Goal: Task Accomplishment & Management: Complete application form

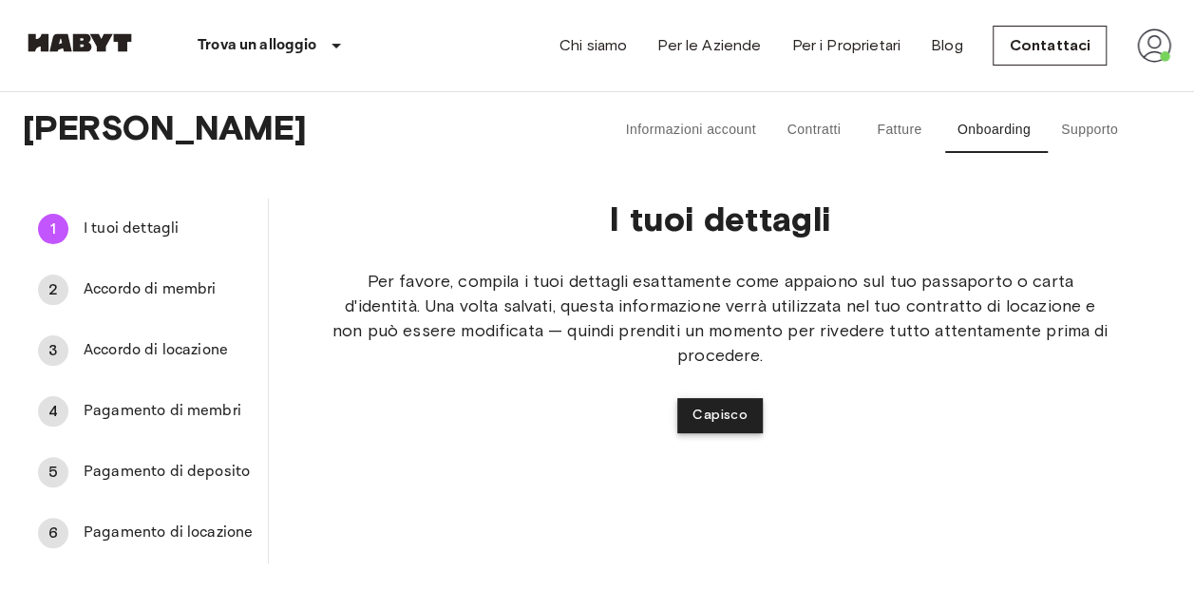
click at [720, 413] on button "Capisco" at bounding box center [719, 415] width 85 height 35
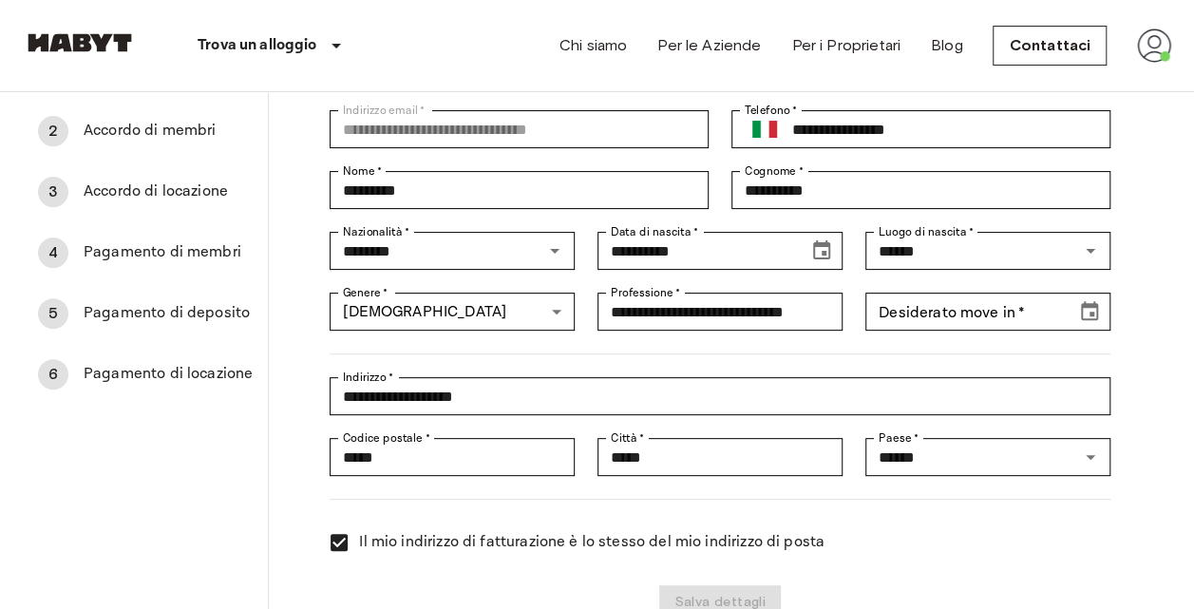
scroll to position [160, 0]
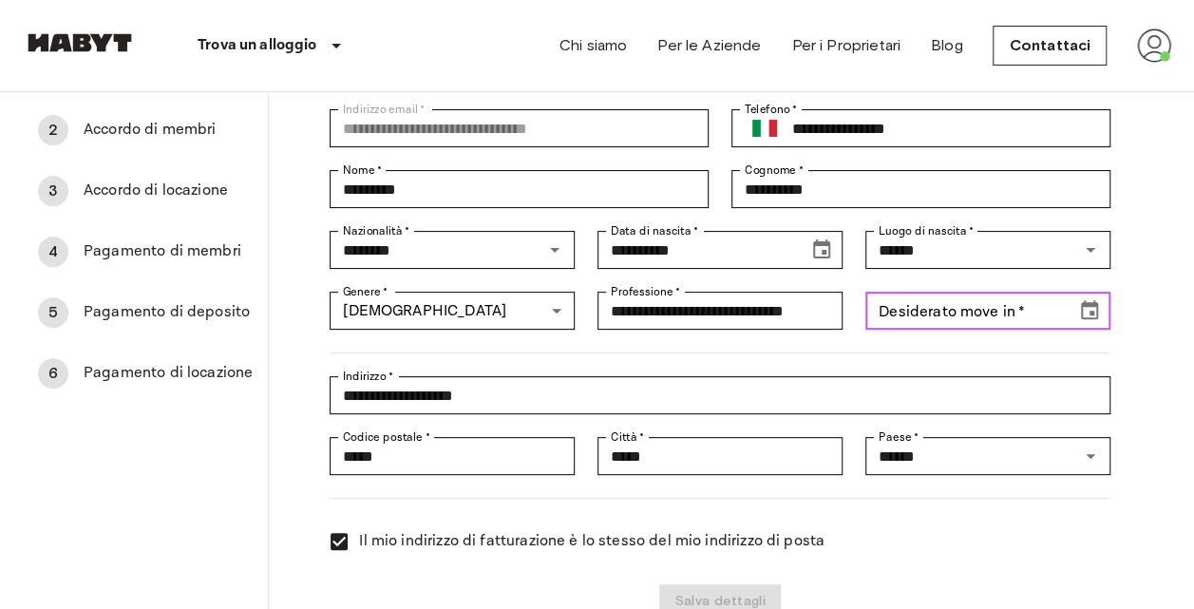
click at [1035, 316] on input "Desiderato move in   *" at bounding box center [964, 311] width 198 height 38
click at [1086, 313] on icon "Choose date" at bounding box center [1089, 310] width 23 height 23
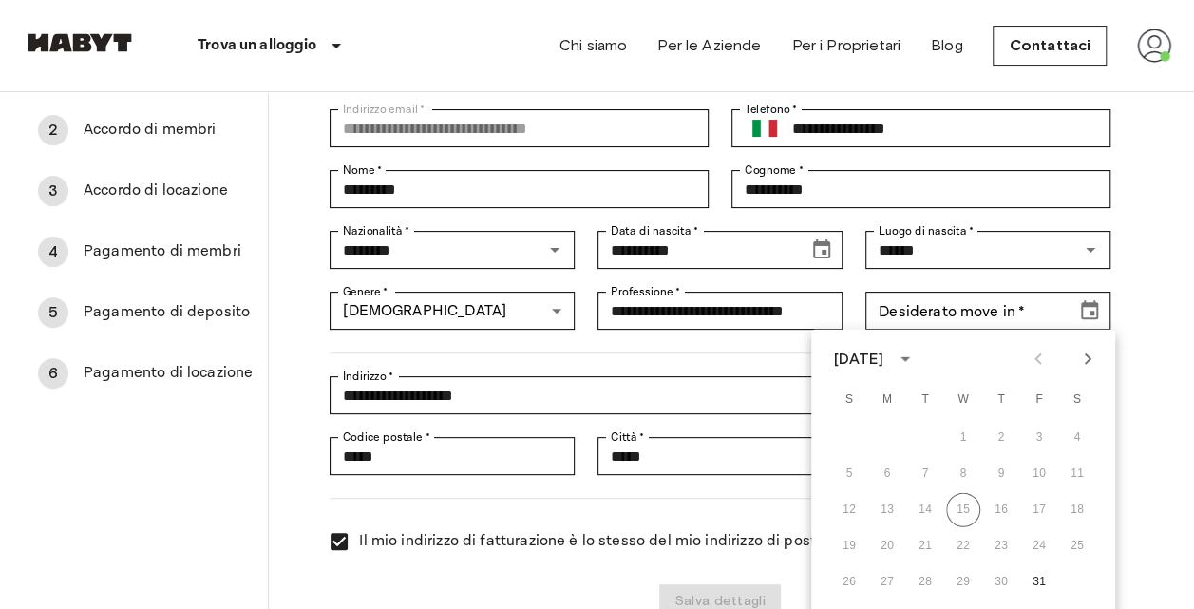
click at [1081, 359] on icon "Next month" at bounding box center [1087, 359] width 23 height 23
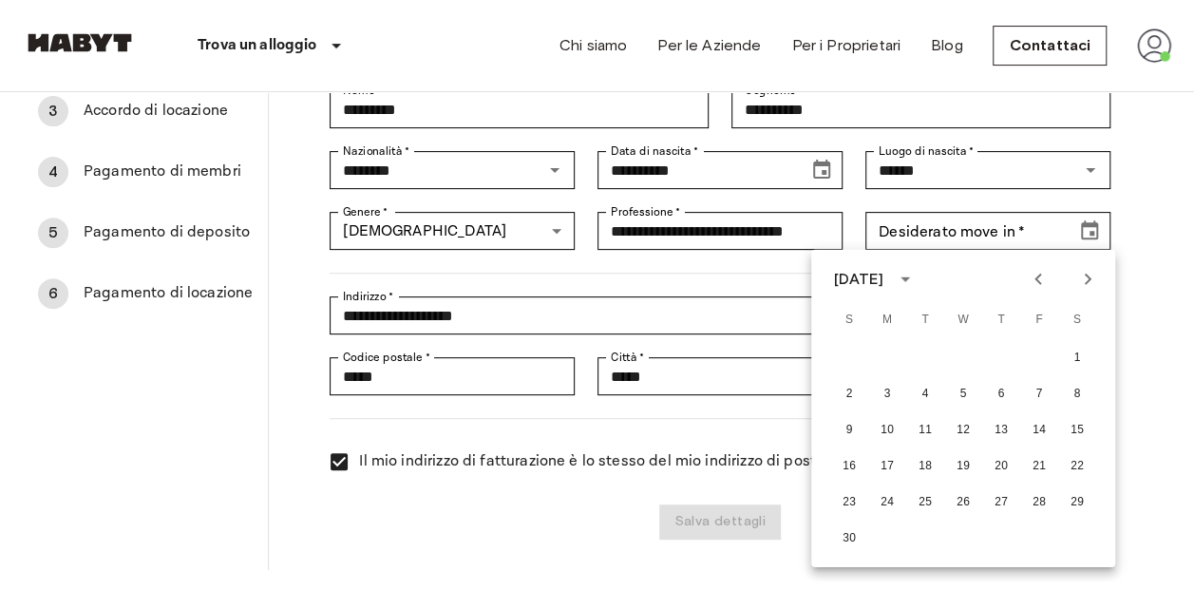
scroll to position [240, 0]
click at [882, 395] on button "3" at bounding box center [887, 393] width 34 height 34
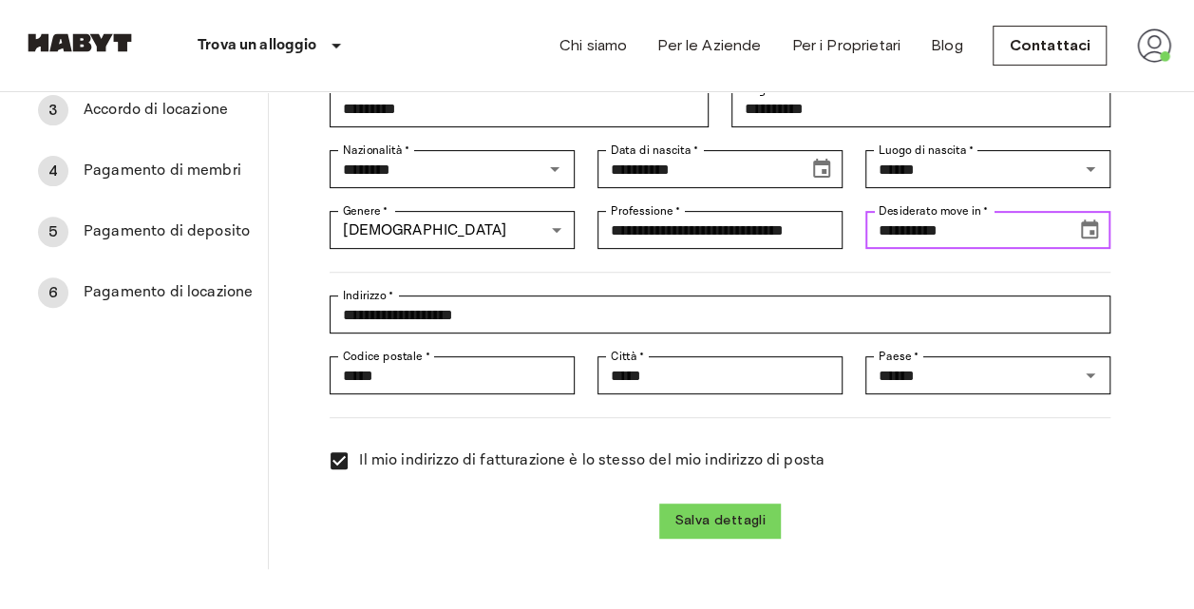
click at [1087, 234] on icon "Choose date, selected date is Nov 3, 2025" at bounding box center [1089, 229] width 23 height 23
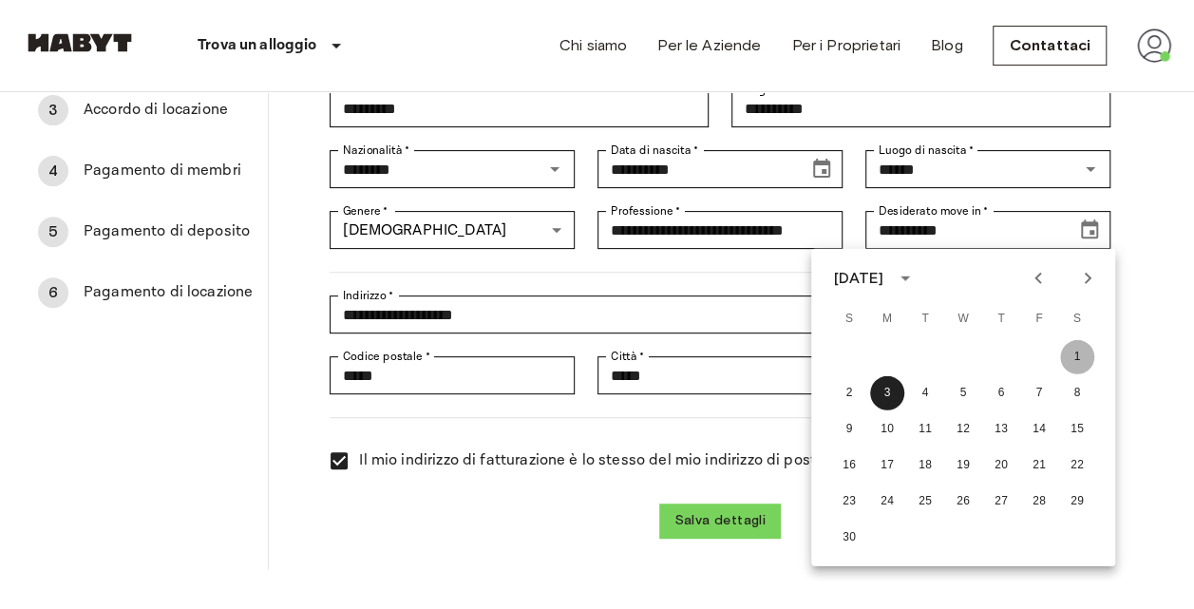
click at [1073, 355] on button "1" at bounding box center [1077, 357] width 34 height 34
type input "**********"
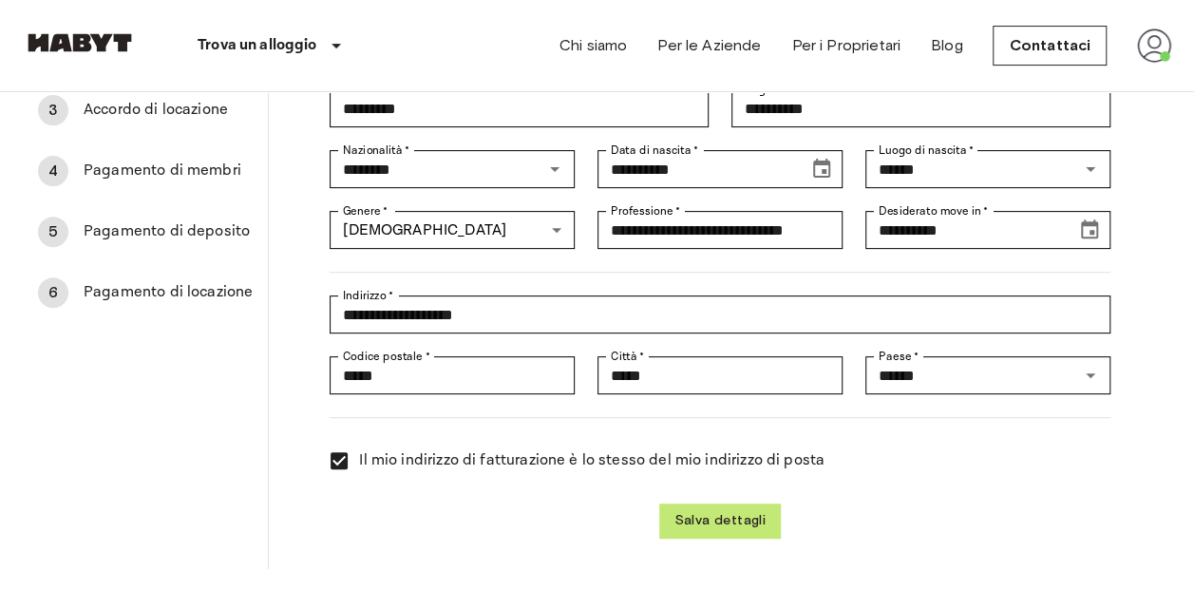
click at [716, 515] on button "Salva dettagli" at bounding box center [720, 520] width 122 height 35
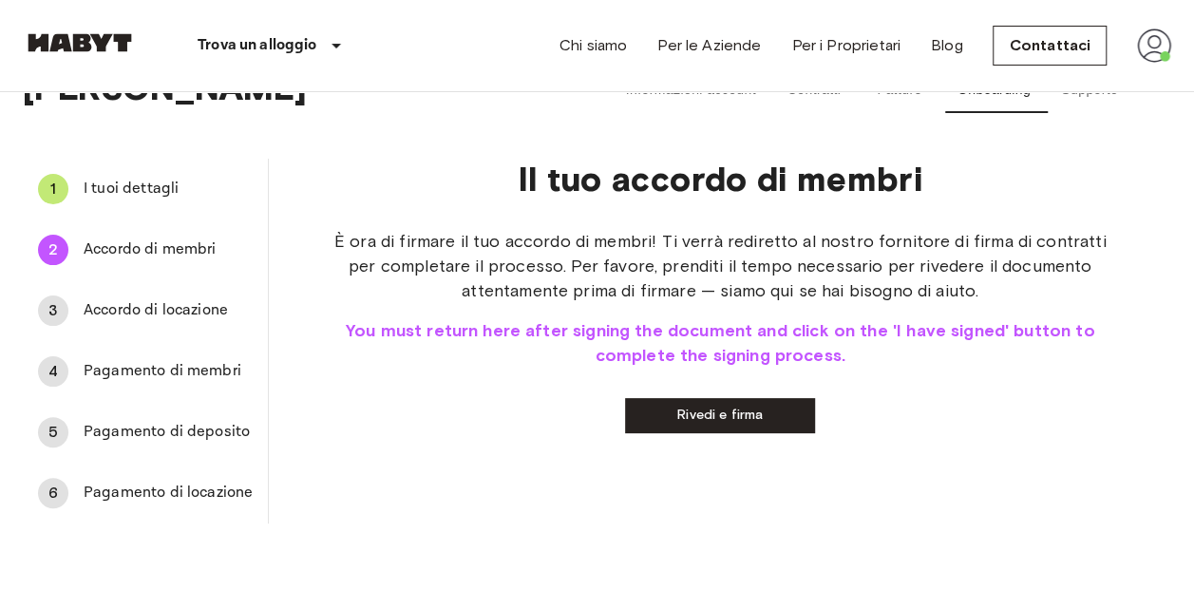
scroll to position [0, 0]
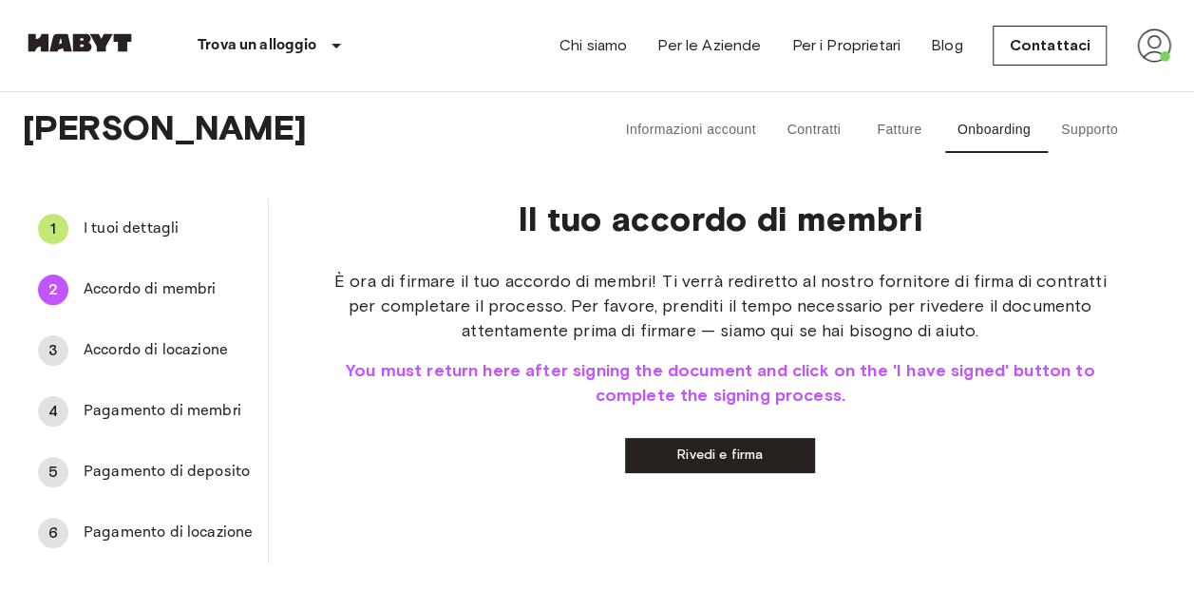
click at [754, 449] on link "Rivedi e firma" at bounding box center [720, 455] width 190 height 35
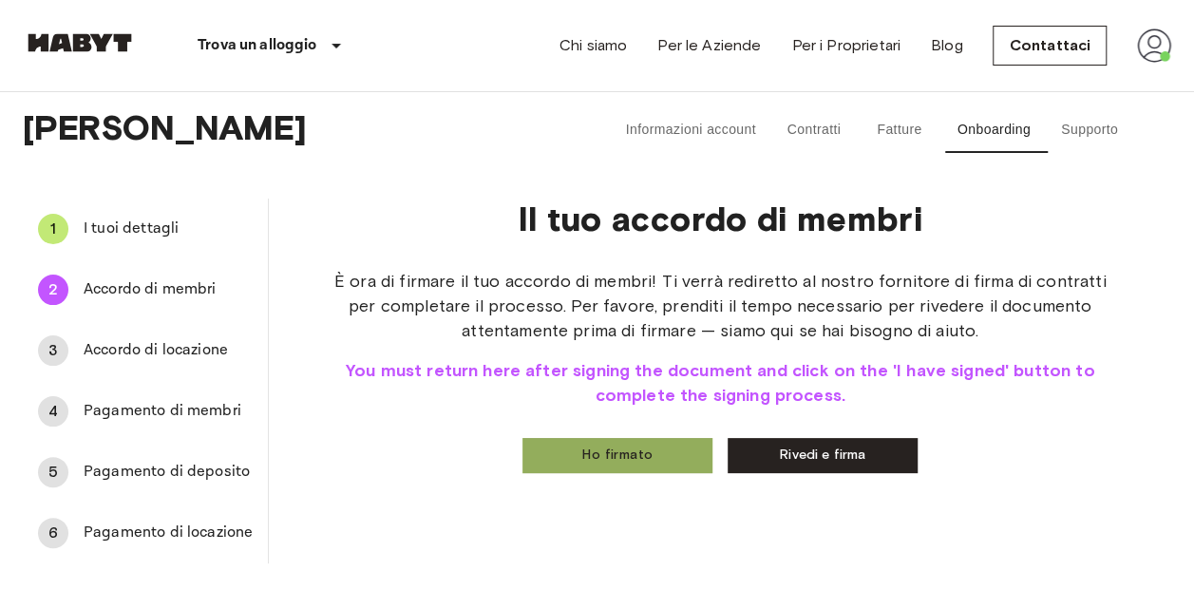
click at [607, 451] on button "Ho firmato" at bounding box center [617, 455] width 190 height 35
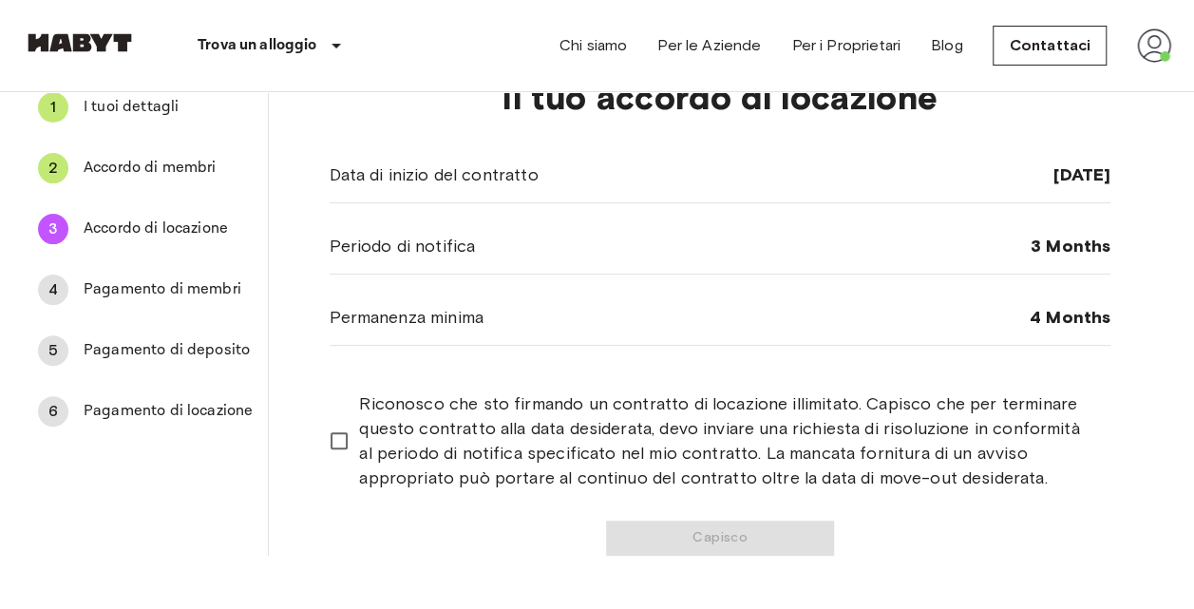
scroll to position [123, 0]
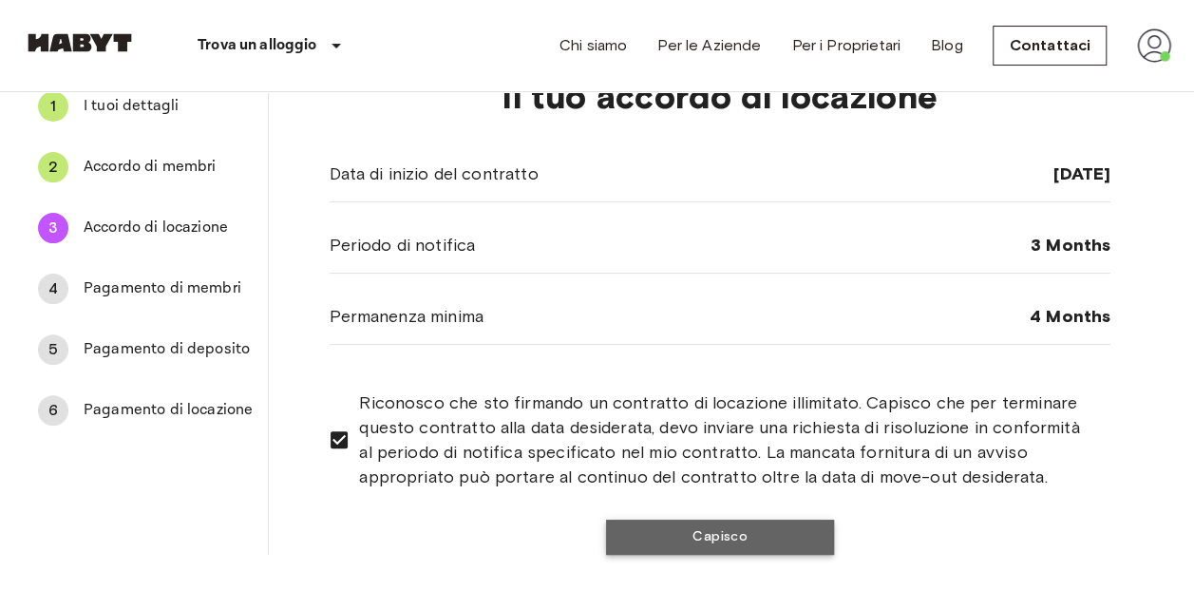
click at [719, 536] on button "Capisco" at bounding box center [720, 537] width 228 height 35
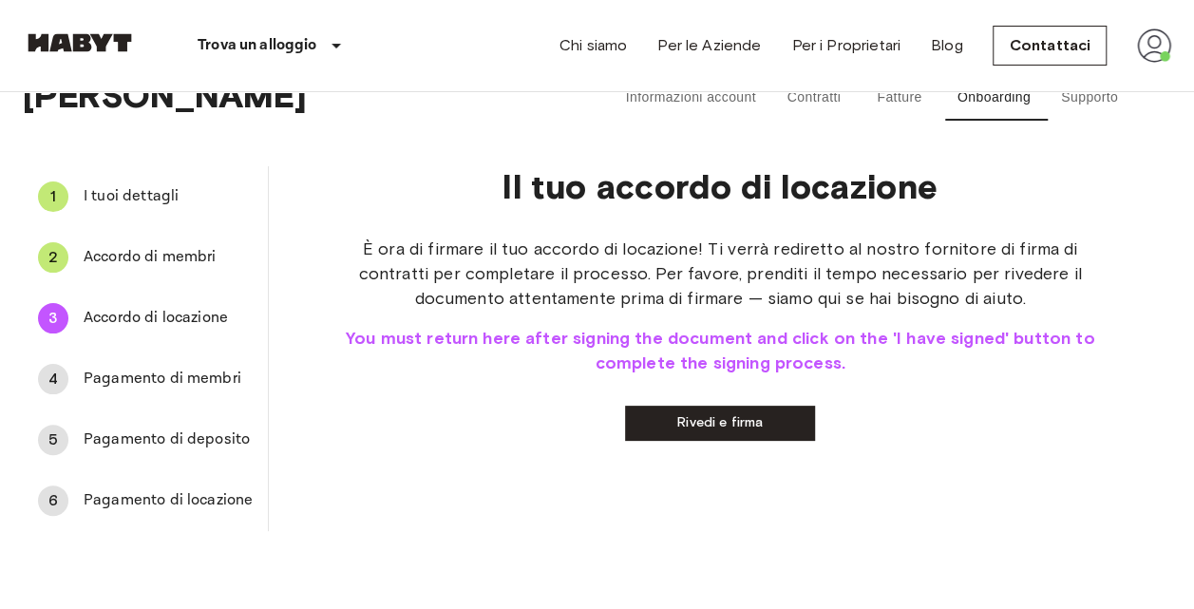
scroll to position [31, 0]
click at [709, 422] on link "Rivedi e firma" at bounding box center [720, 424] width 190 height 35
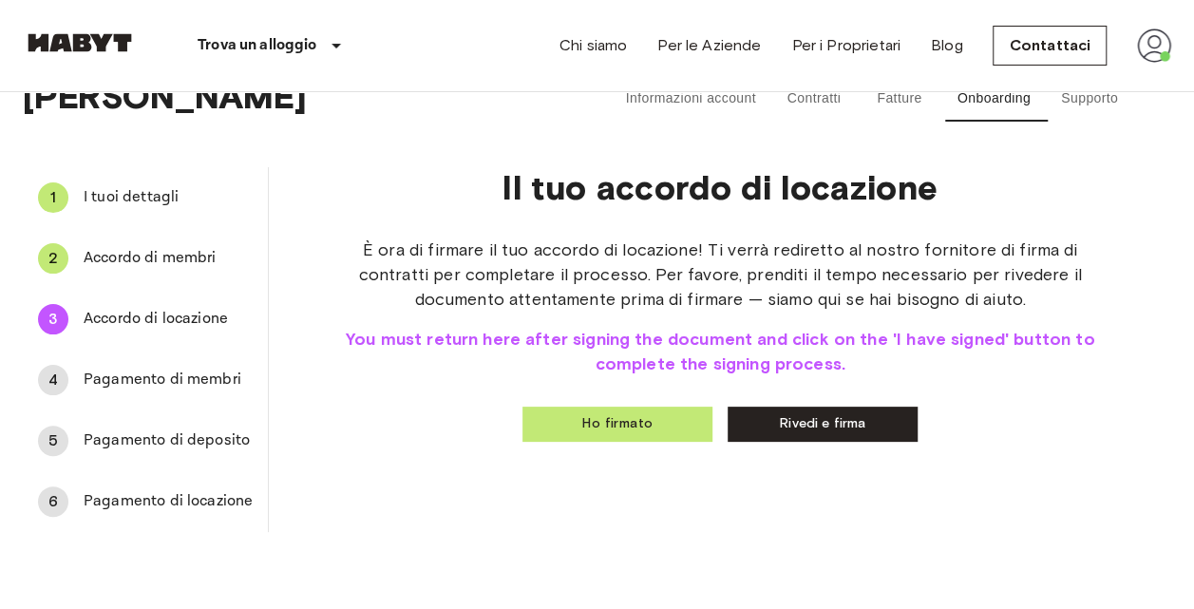
click at [597, 424] on button "Ho firmato" at bounding box center [617, 424] width 190 height 35
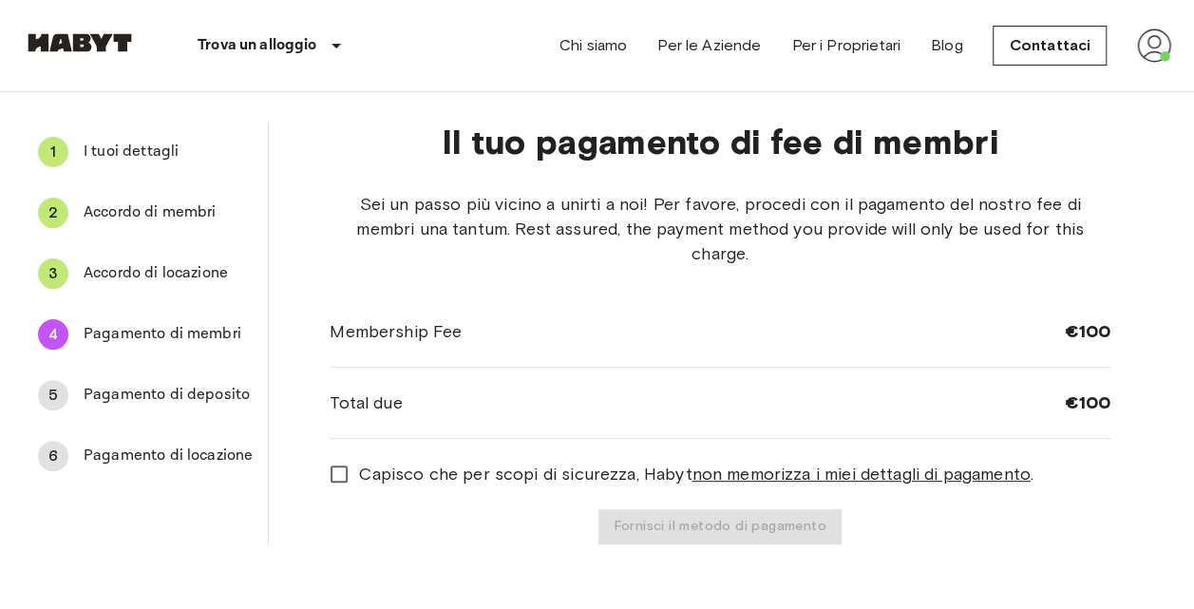
scroll to position [78, 0]
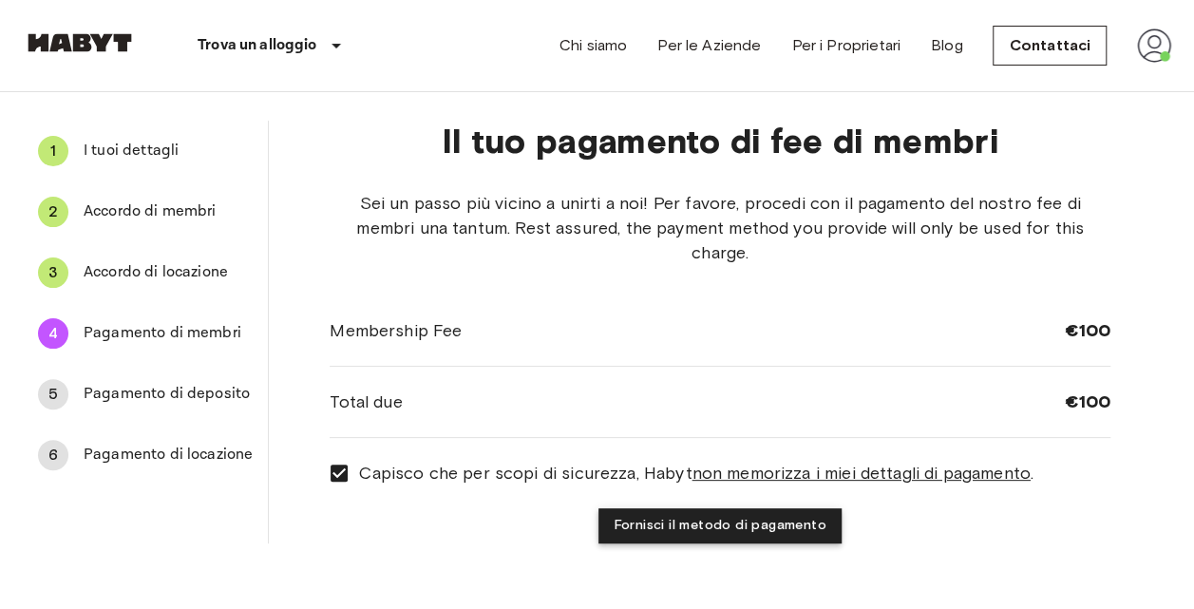
click at [754, 508] on button "Fornisci il metodo di pagamento" at bounding box center [719, 525] width 242 height 35
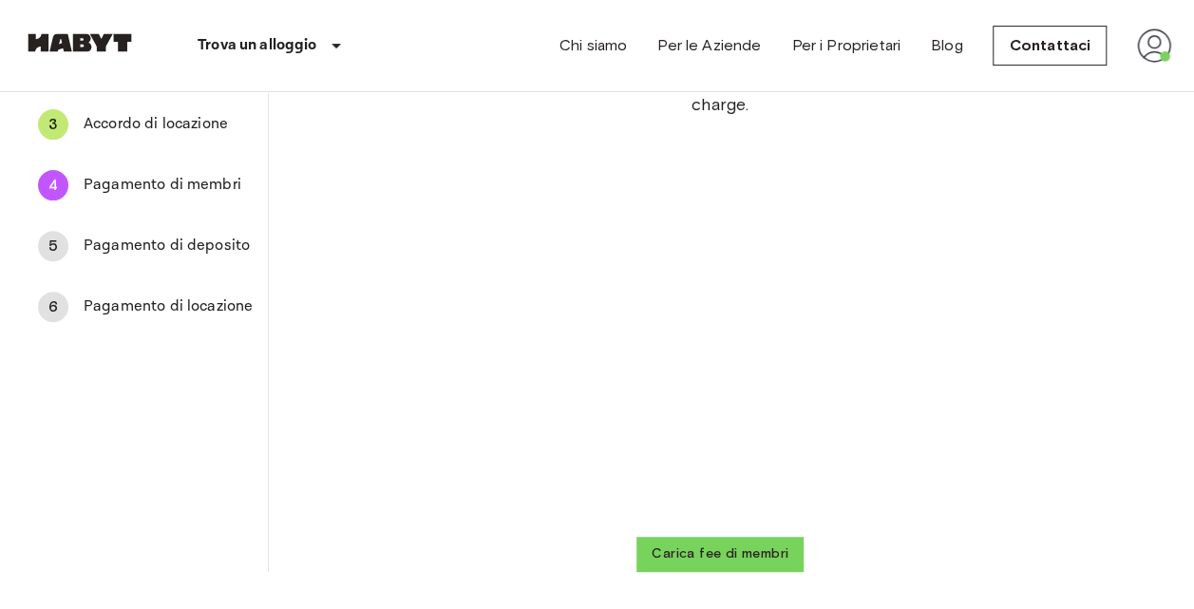
scroll to position [228, 0]
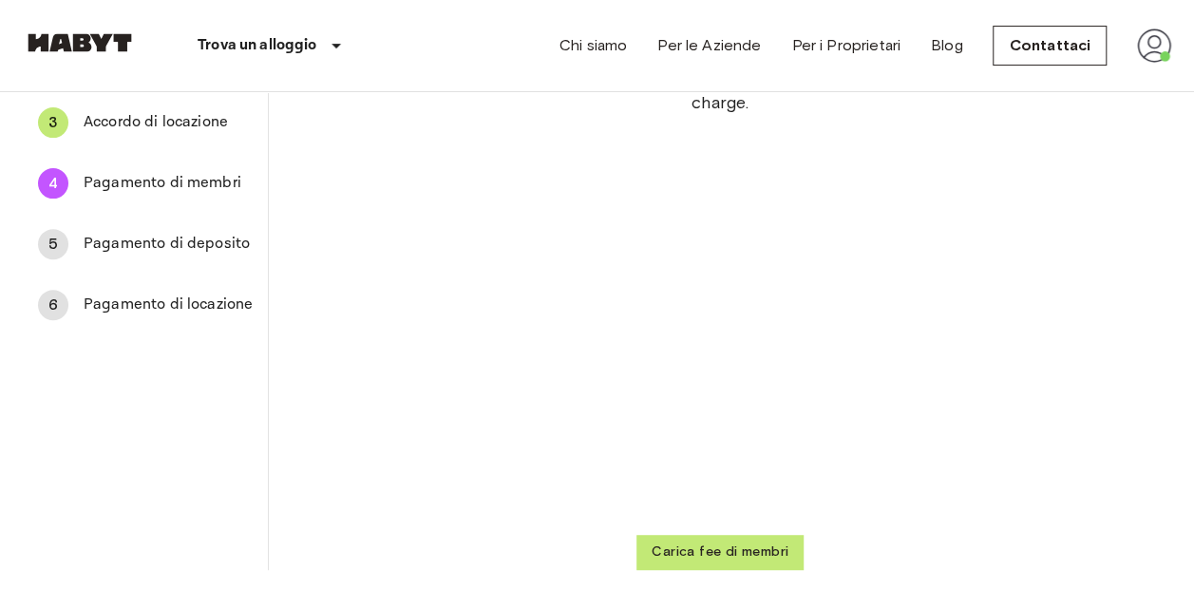
click at [698, 535] on button "Carica fee di membri" at bounding box center [719, 552] width 167 height 35
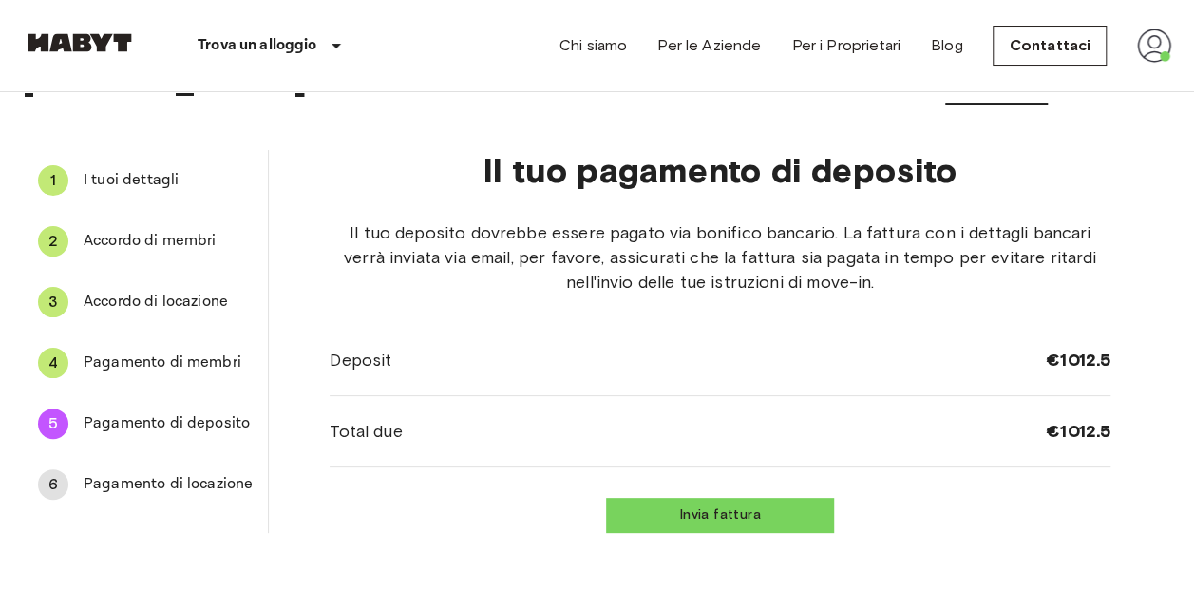
scroll to position [0, 0]
